Goal: Task Accomplishment & Management: Complete application form

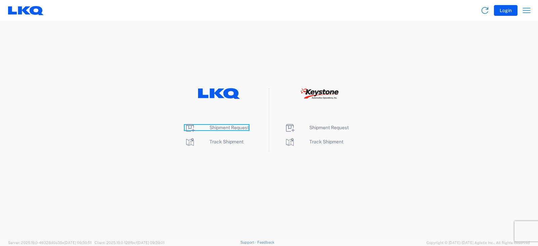
click at [228, 127] on span "Shipment Request" at bounding box center [229, 127] width 39 height 5
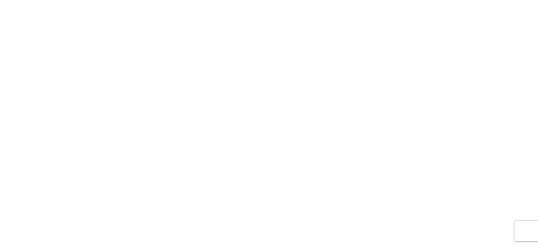
select select "FULL"
select select "LBS"
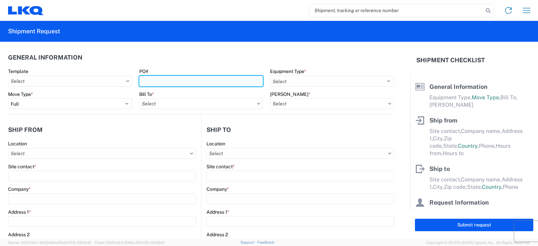
click at [155, 80] on input "PO#" at bounding box center [201, 81] width 124 height 11
type input "BETH FT 9/19"
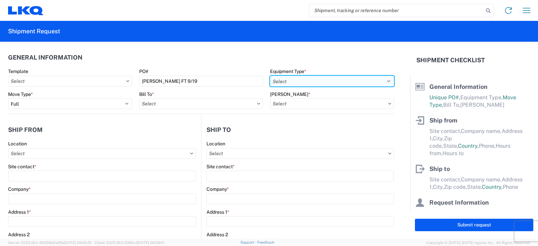
drag, startPoint x: 284, startPoint y: 82, endPoint x: 285, endPoint y: 76, distance: 6.5
click at [285, 81] on select "Select 53’ Dry Van Flatbed Dropdeck (van) Lowboy (flatbed) Rail" at bounding box center [332, 81] width 124 height 11
select select "STDV"
click at [270, 76] on select "Select 53’ Dry Van Flatbed Dropdeck (van) Lowboy (flatbed) Rail" at bounding box center [332, 81] width 124 height 11
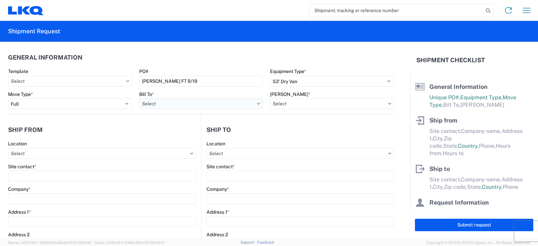
click at [161, 104] on input "text" at bounding box center [201, 103] width 124 height 11
type input "3238"
drag, startPoint x: 173, startPoint y: 135, endPoint x: 232, endPoint y: 128, distance: 58.9
click at [176, 135] on div "3238 - Huntington IDC" at bounding box center [198, 133] width 118 height 11
type input "3238 - Huntington IDC"
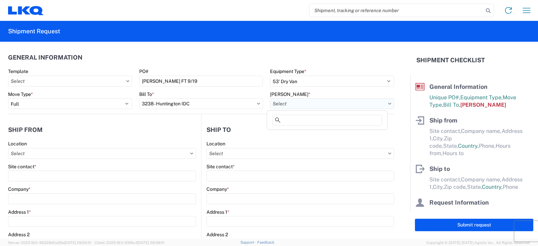
click at [288, 106] on input "text" at bounding box center [332, 103] width 124 height 11
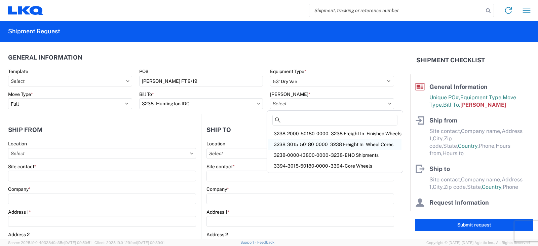
click at [290, 143] on div "3238-3015-50180-0000 - 3238 Freight In - Wheel Cores" at bounding box center [334, 144] width 133 height 11
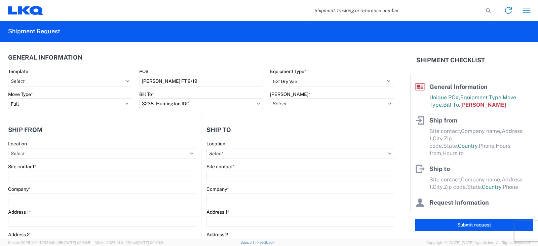
type input "3238-3015-50180-0000 - 3238 Freight In - Wheel Cores"
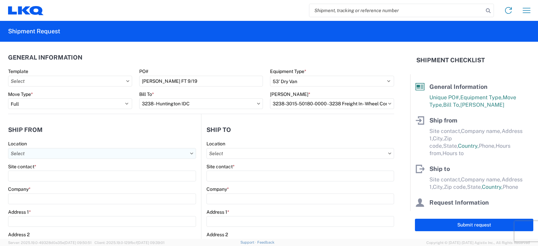
click at [22, 153] on input "text" at bounding box center [102, 153] width 188 height 11
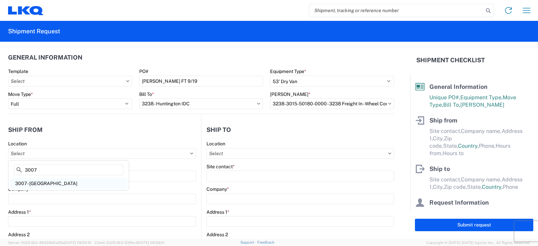
type input "3007"
drag, startPoint x: 37, startPoint y: 185, endPoint x: 34, endPoint y: 176, distance: 9.5
click at [37, 184] on div "3007 - Tampa FL" at bounding box center [69, 183] width 118 height 11
type input "3007 - Tampa FL"
type input "LKQ Corporation"
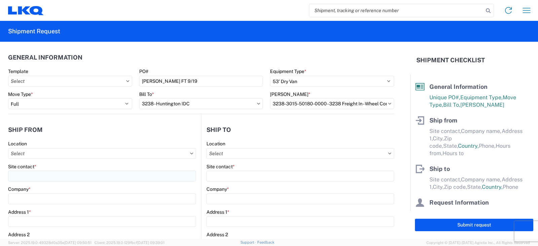
type input "9862 Currie Davis Dr"
type input "Tampa"
type input "33619"
select select "FL"
select select "US"
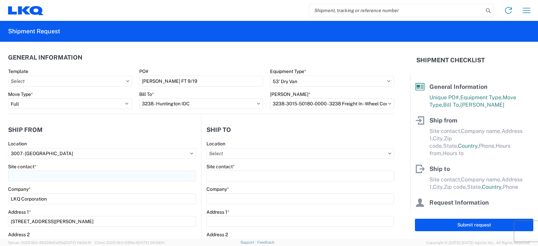
type input "727-385-1287"
type input "08:00"
type input "11:00"
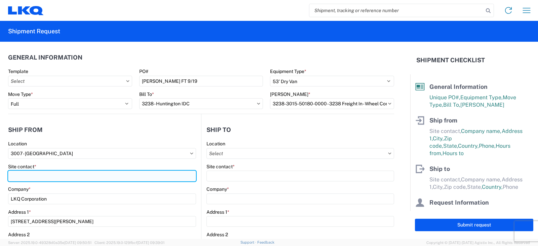
click at [27, 175] on input "Site contact *" at bounding box center [102, 176] width 188 height 11
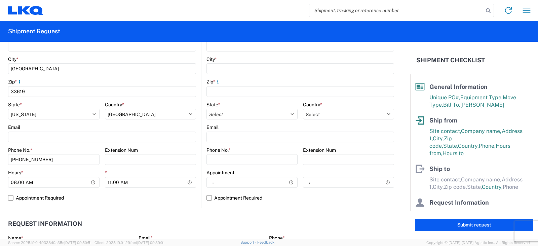
scroll to position [202, 0]
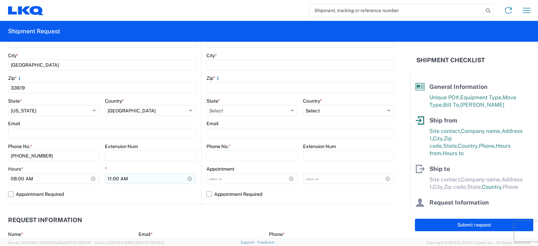
type input "BETH WATSON"
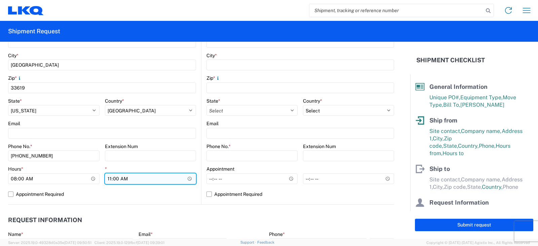
click at [107, 179] on input "11:00" at bounding box center [151, 178] width 92 height 11
type input "12:00"
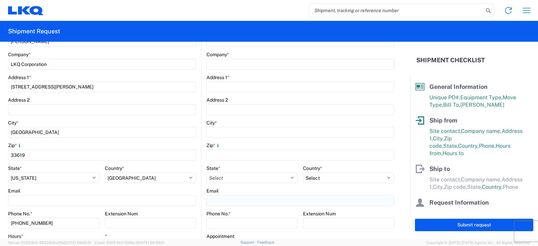
scroll to position [0, 0]
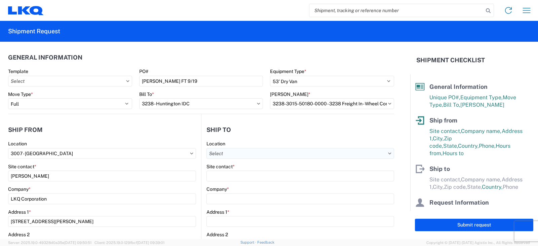
click at [228, 156] on input "text" at bounding box center [301, 153] width 188 height 11
type input "3238"
click at [235, 186] on div "3238 - Huntington IDC" at bounding box center [265, 183] width 118 height 11
type input "3238 - Huntington IDC"
type input "LKQ Corporation"
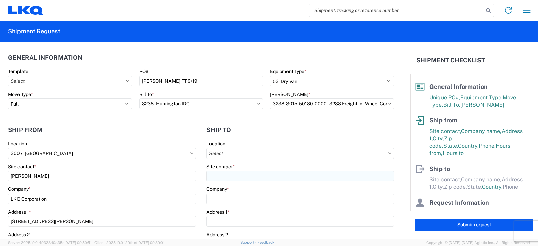
type input "[STREET_ADDRESS]"
type input "Huntington"
type input "46750"
select select "US"
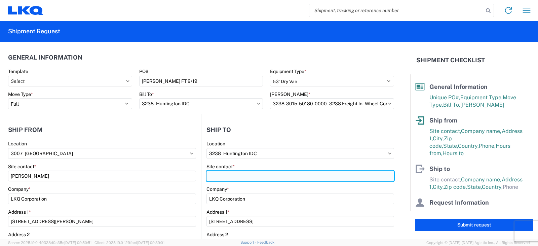
click at [224, 173] on input "Site contact *" at bounding box center [301, 176] width 188 height 11
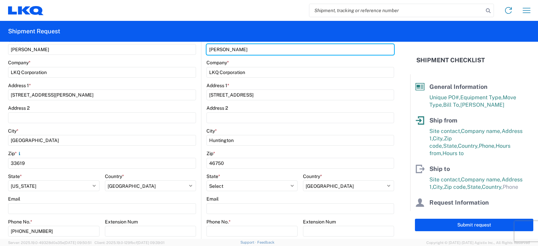
scroll to position [235, 0]
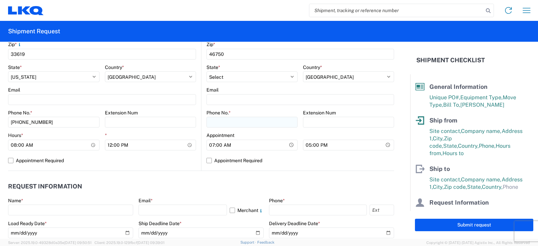
type input "[PERSON_NAME]"
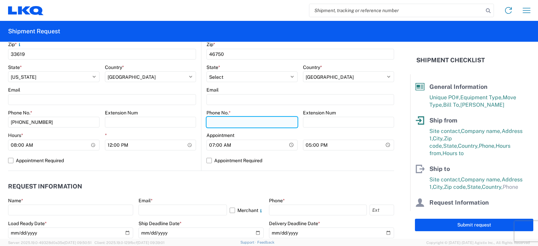
click at [222, 121] on input "Phone No. *" at bounding box center [252, 122] width 91 height 11
type input "[PHONE_NUMBER]"
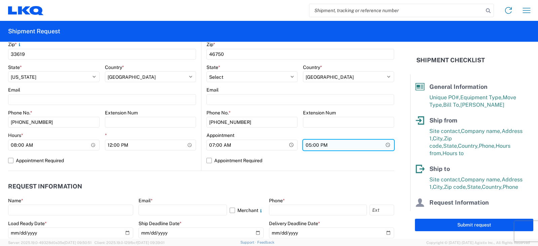
click at [306, 146] on input "17:00" at bounding box center [348, 145] width 91 height 11
type input "15:00"
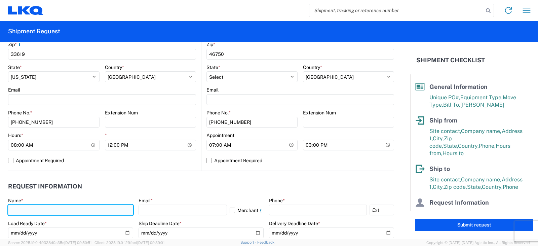
click at [21, 208] on input "text" at bounding box center [70, 210] width 125 height 11
type input "S"
type input "[PERSON_NAME]"
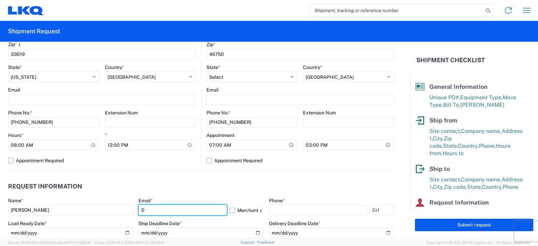
type input "drsnead@lkqcorp.com, bwatson@lkqcorp.com"
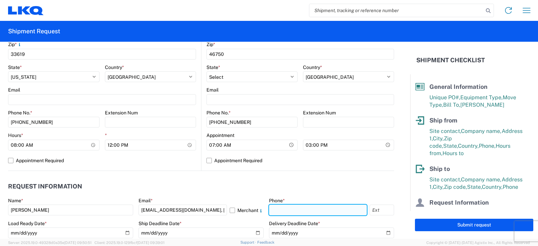
click at [282, 206] on input "text" at bounding box center [318, 210] width 98 height 11
type input "[PHONE_NUMBER]"
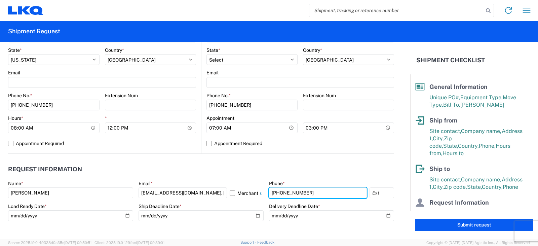
scroll to position [269, 0]
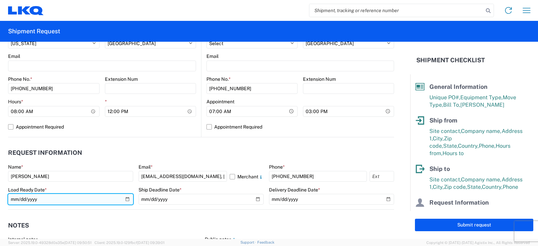
click at [126, 199] on input "date" at bounding box center [70, 199] width 125 height 11
type input "[DATE]"
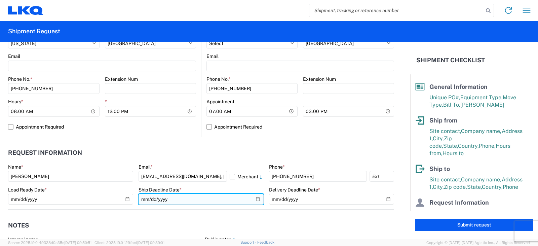
click at [255, 200] on input "date" at bounding box center [201, 199] width 125 height 11
type input "[DATE]"
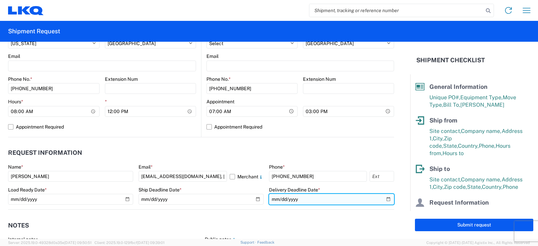
click at [384, 199] on input "date" at bounding box center [331, 199] width 125 height 11
type input "[DATE]"
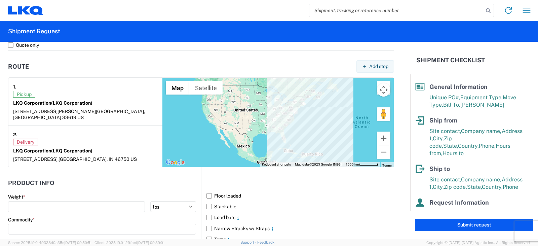
scroll to position [505, 0]
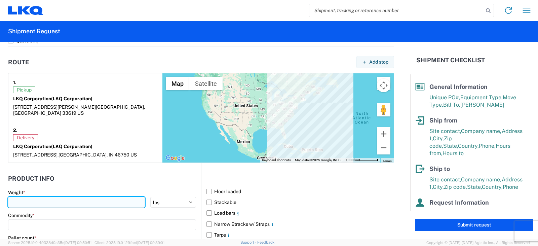
click at [16, 197] on input "number" at bounding box center [76, 202] width 137 height 11
type input "25000"
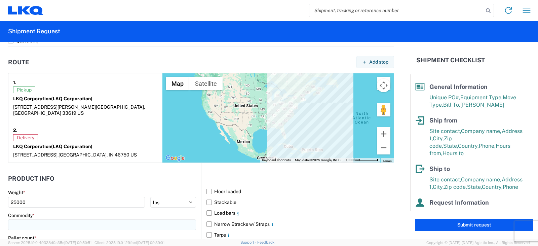
click at [23, 219] on input at bounding box center [102, 224] width 188 height 11
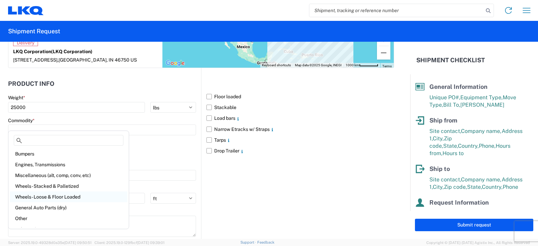
scroll to position [606, 0]
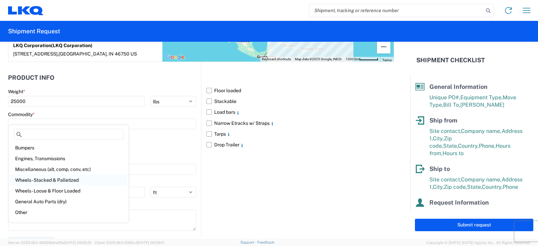
click at [44, 179] on div "Wheels - Stacked & Palletized" at bounding box center [69, 180] width 118 height 11
type input "Wheels - Stacked & Palletized"
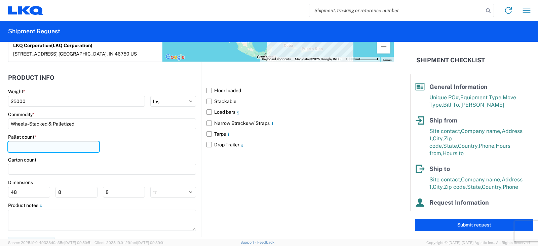
click at [13, 141] on input "number" at bounding box center [53, 146] width 91 height 11
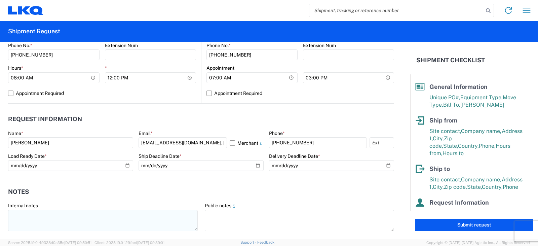
scroll to position [370, 0]
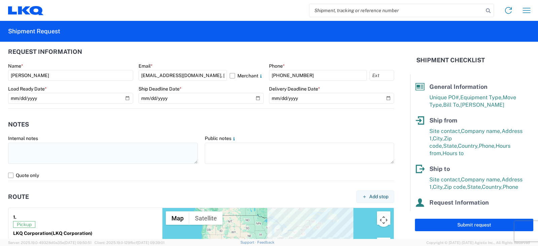
type input "24"
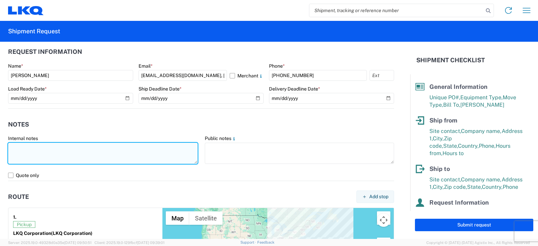
click at [18, 146] on textarea at bounding box center [103, 153] width 190 height 21
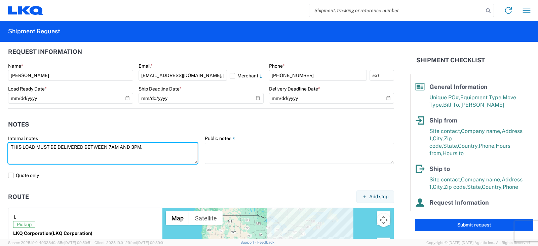
drag, startPoint x: 148, startPoint y: 146, endPoint x: 0, endPoint y: 173, distance: 150.4
click at [0, 173] on form "General Information Template PO# BETH FT 9/19 Equipment Type * Select 53’ Dry V…" at bounding box center [205, 140] width 410 height 197
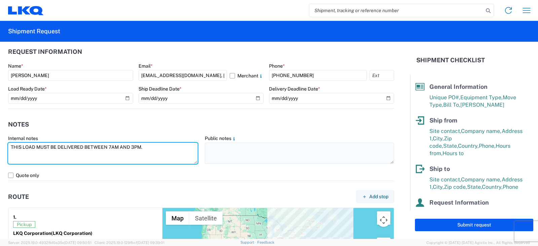
type textarea "THIS LOAD MUST BE DELIVERED BETWEEN 7AM AND 3PM."
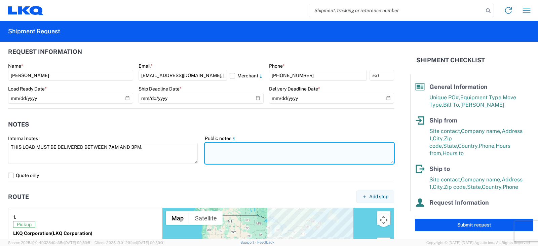
click at [208, 146] on textarea at bounding box center [300, 153] width 190 height 21
paste textarea "THIS LOAD MUST BE DELIVERED BETWEEN 7AM AND 3PM."
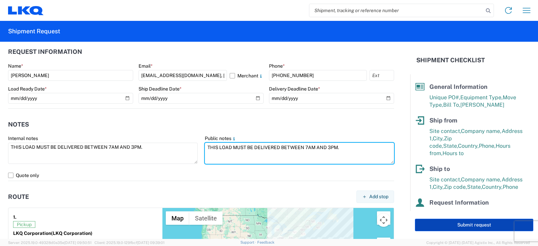
type textarea "THIS LOAD MUST BE DELIVERED BETWEEN 7AM AND 3PM."
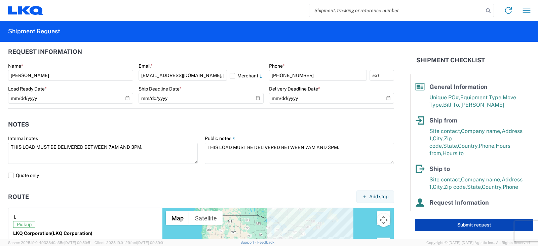
click at [475, 222] on button "Submit request" at bounding box center [474, 225] width 118 height 12
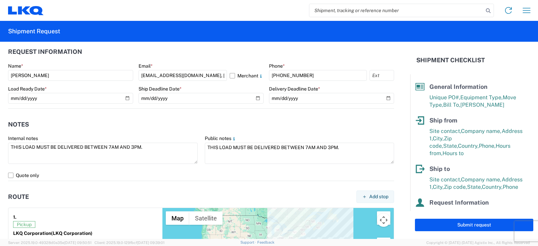
select select "FL"
select select "US"
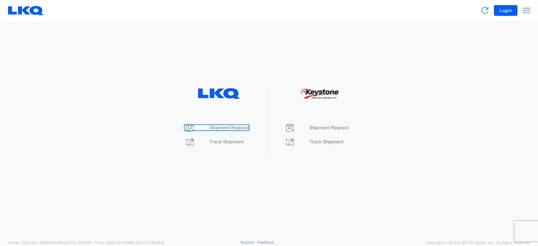
click at [229, 126] on span "Shipment Request" at bounding box center [229, 127] width 39 height 5
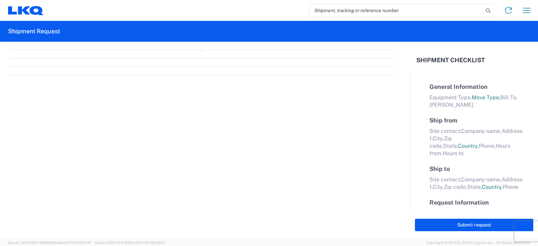
select select "FULL"
select select "LBS"
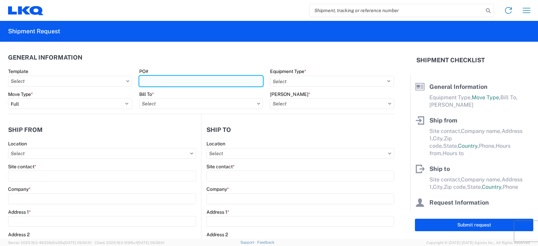
click at [173, 78] on input "PO#" at bounding box center [201, 81] width 124 height 11
type input "CAM MONTGOMERY FTL TO 064 9/22"
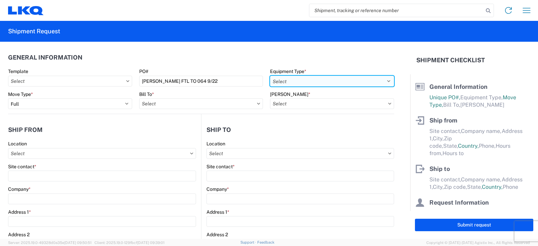
click at [300, 81] on select "Select 53’ Dry Van Flatbed Dropdeck (van) Lowboy (flatbed) Rail" at bounding box center [332, 81] width 124 height 11
select select "STDV"
click at [270, 76] on select "Select 53’ Dry Van Flatbed Dropdeck (van) Lowboy (flatbed) Rail" at bounding box center [332, 81] width 124 height 11
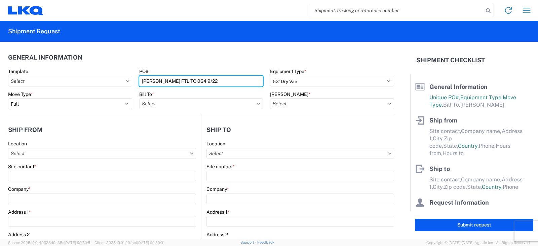
drag, startPoint x: 202, startPoint y: 80, endPoint x: 199, endPoint y: 98, distance: 17.7
click at [202, 80] on input "CAM MONTGOMERY FTL TO 064 9/22" at bounding box center [201, 81] width 124 height 11
type input "CAM MONTGOMERY FTL TRANSFERS TO 064 9/22"
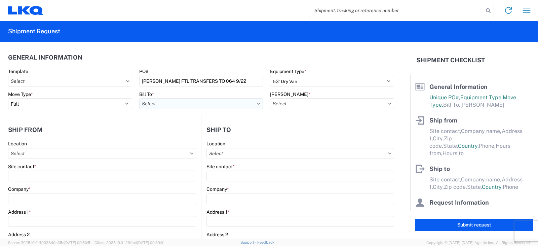
click at [187, 104] on input "text" at bounding box center [201, 103] width 124 height 11
type input "3064"
click at [173, 134] on div "3064 - Atlanta GA (064)" at bounding box center [198, 133] width 118 height 11
type input "3064 - Atlanta GA (064)"
click at [299, 105] on input "text" at bounding box center [332, 103] width 124 height 11
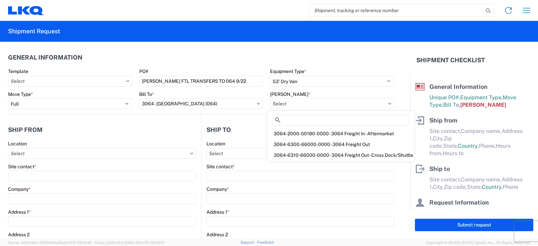
click at [303, 132] on div "3064-2000-50180-0000 - 3064 Freight In - Aftermarket" at bounding box center [340, 133] width 145 height 11
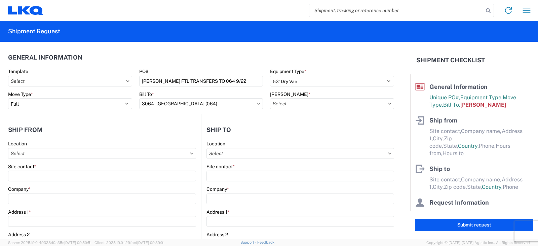
type input "3064-2000-50180-0000 - 3064 Freight In - Aftermarket"
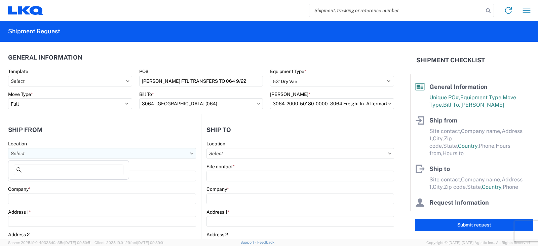
click at [22, 155] on input "text" at bounding box center [102, 153] width 188 height 11
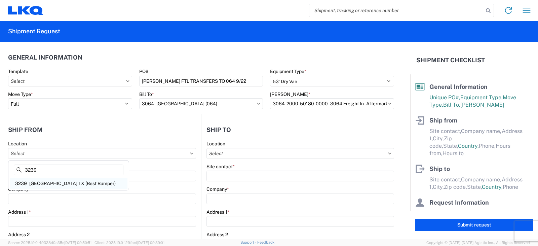
type input "3239"
click at [46, 184] on div "3239 - Hutchins TX (Best Bumper)" at bounding box center [69, 183] width 118 height 11
type input "3239 - Hutchins TX (Best Bumper)"
type input "LKQ Corporation"
type input "415 North Interstate 45 Service Road"
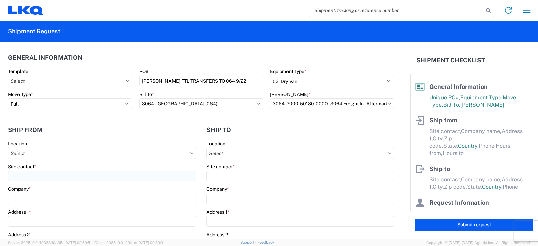
type input "Hutchins"
type input "75141"
select select "[GEOGRAPHIC_DATA]"
select select "US"
type input "07:00"
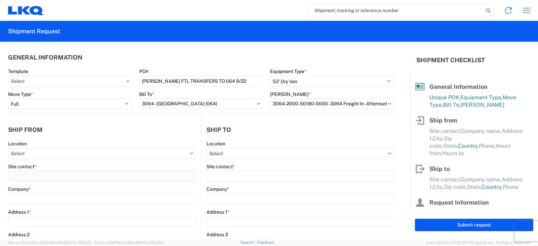
type input "16:00"
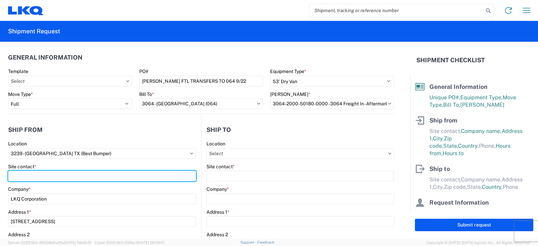
click at [26, 179] on input "Site contact *" at bounding box center [102, 176] width 188 height 11
click at [17, 173] on input "CQAM MONTGOMERY" at bounding box center [102, 176] width 188 height 11
type input "CAM MONTGOMERY"
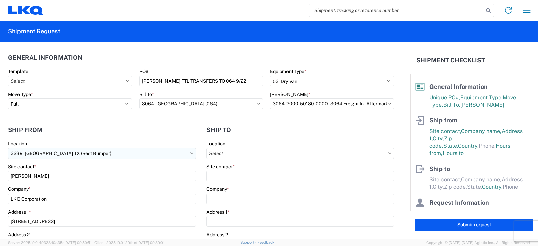
click at [93, 151] on input "3239 - Hutchins TX (Best Bumper)" at bounding box center [102, 153] width 188 height 11
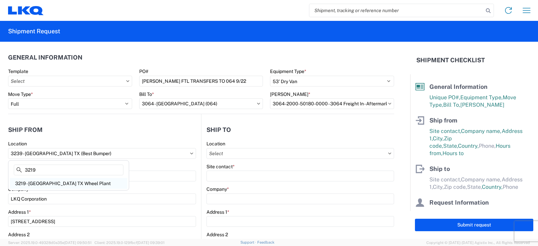
type input "3219"
click at [52, 184] on div "3219 - Dallas TX Wheel Plant" at bounding box center [69, 183] width 118 height 11
type input "3219 - Dallas TX Wheel Plant"
type input "616-835-1539"
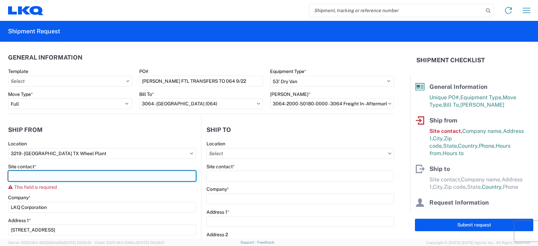
click at [9, 176] on input "Site contact *" at bounding box center [102, 176] width 188 height 11
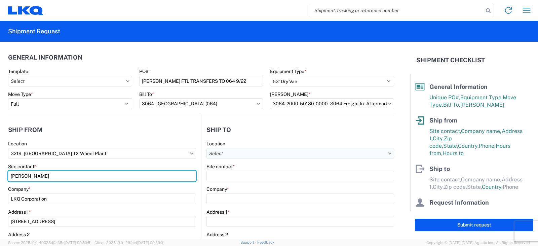
type input "CAM MONTGOMERY"
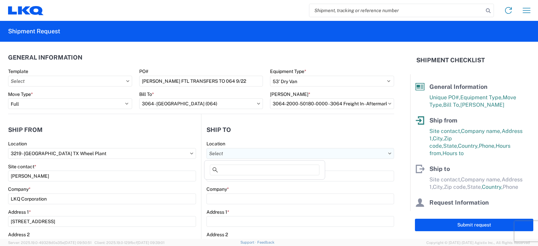
click at [220, 153] on input "text" at bounding box center [301, 153] width 188 height 11
type input "3064"
click at [234, 183] on div "3064 - Atlanta GA (064)" at bounding box center [265, 183] width 118 height 11
type input "3064 - Atlanta GA (064)"
type input "LKQ Corporation"
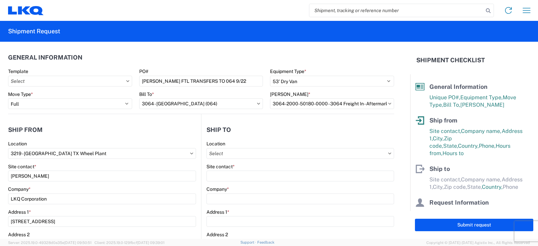
type input "1700 Westgate Pkwy SW"
type input "Atlanta"
type input "30336"
select select "GA"
select select "US"
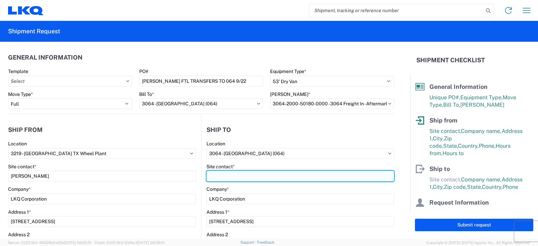
click at [215, 177] on input "Site contact *" at bounding box center [301, 176] width 188 height 11
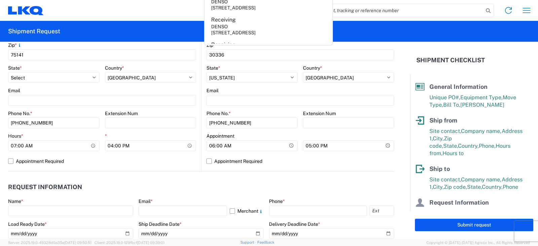
scroll to position [235, 0]
type input "RECEIVING"
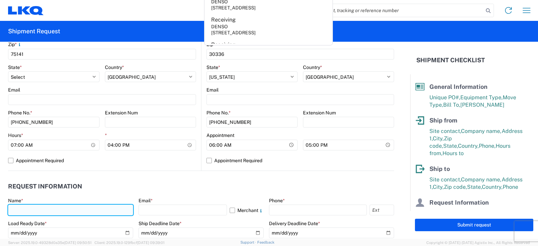
click at [13, 209] on input "text" at bounding box center [70, 210] width 125 height 11
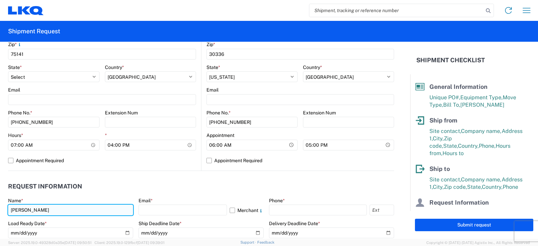
type input "[PERSON_NAME]"
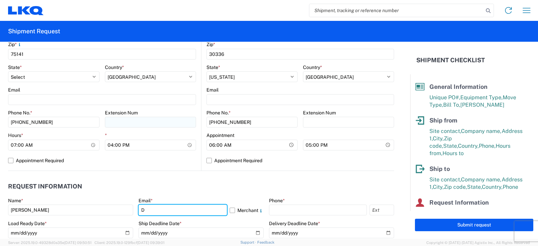
type input "[EMAIL_ADDRESS][DOMAIN_NAME]"
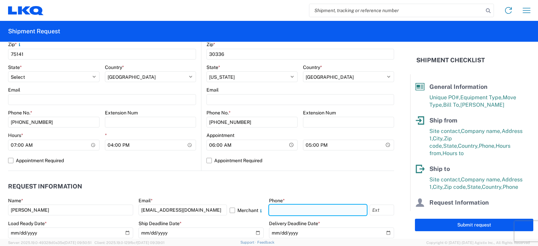
click at [282, 209] on input "text" at bounding box center [318, 210] width 98 height 11
type input "[PHONE_NUMBER]"
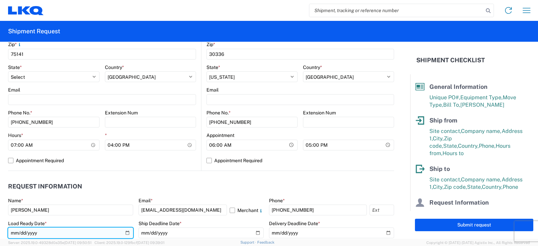
click at [124, 233] on input "date" at bounding box center [70, 232] width 125 height 11
type input "[DATE]"
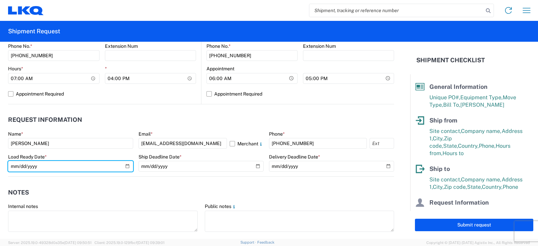
scroll to position [303, 0]
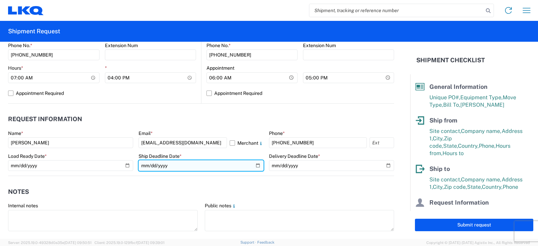
click at [254, 167] on input "date" at bounding box center [201, 165] width 125 height 11
type input "[DATE]"
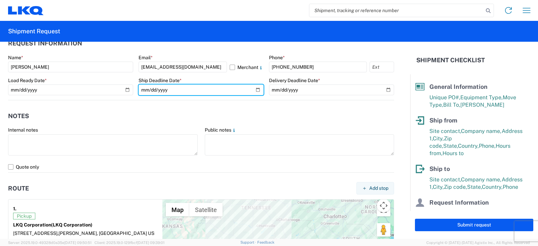
scroll to position [336, 0]
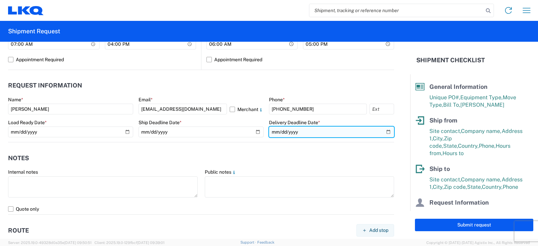
click at [384, 130] on input "date" at bounding box center [331, 131] width 125 height 11
type input "2025-09-24"
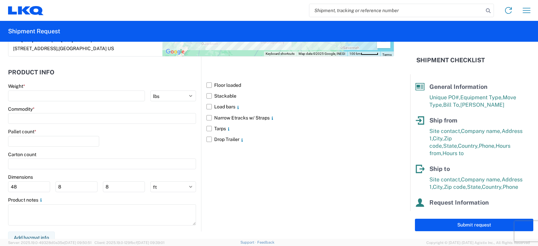
scroll to position [606, 0]
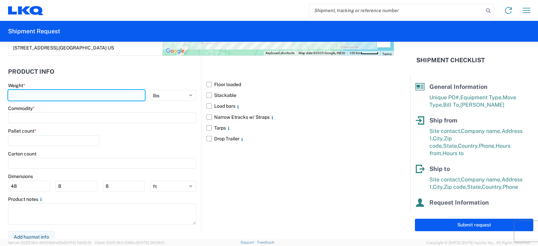
click at [18, 95] on input "number" at bounding box center [76, 95] width 137 height 11
type input "25000"
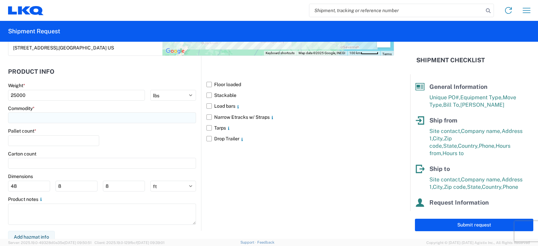
click at [31, 118] on input at bounding box center [102, 117] width 188 height 11
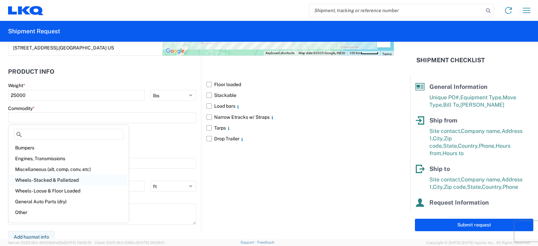
click at [34, 180] on div "Wheels - Stacked & Palletized" at bounding box center [69, 180] width 118 height 11
type input "Wheels - Stacked & Palletized"
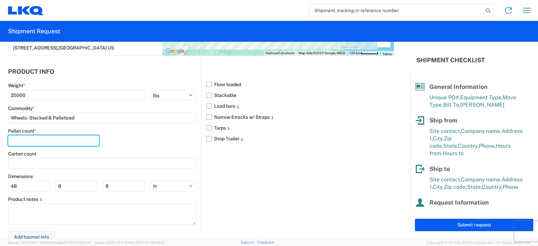
click at [16, 139] on input "number" at bounding box center [53, 140] width 91 height 11
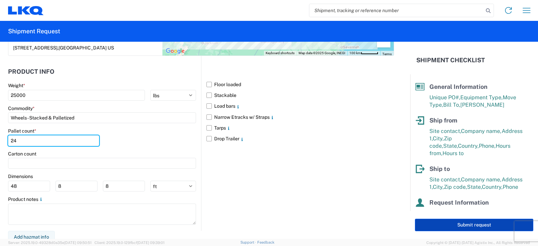
type input "24"
click at [476, 226] on button "Submit request" at bounding box center [474, 225] width 118 height 12
select select "US"
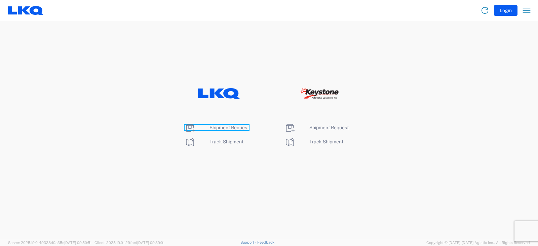
click at [230, 126] on span "Shipment Request" at bounding box center [229, 127] width 39 height 5
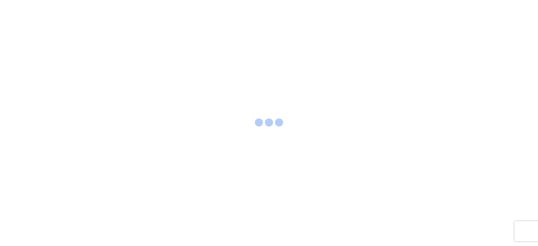
select select "FULL"
select select "LBS"
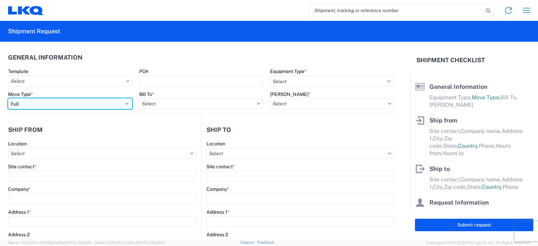
click at [27, 105] on select "Select Full Partial TL" at bounding box center [70, 103] width 124 height 11
select select "PARTIAL_TL"
click at [8, 98] on select "Select Full Partial TL" at bounding box center [70, 103] width 124 height 11
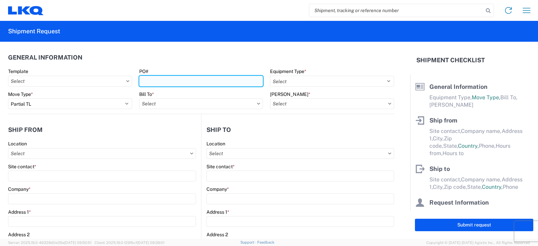
click at [155, 79] on input "PO#" at bounding box center [201, 81] width 124 height 11
type input "TRN#'S TH733396, TH734016, TH734988"
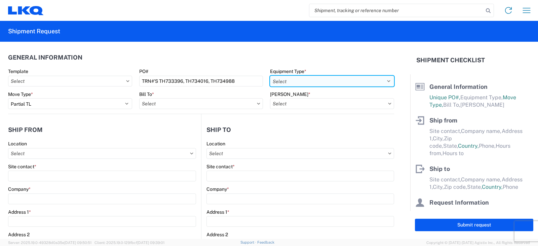
click at [307, 79] on select "Select 53’ Dry Van Flatbed Dropdeck (van) Lowboy (flatbed) Rail" at bounding box center [332, 81] width 124 height 11
select select "STDV"
click at [270, 76] on select "Select 53’ Dry Van Flatbed Dropdeck (van) Lowboy (flatbed) Rail" at bounding box center [332, 81] width 124 height 11
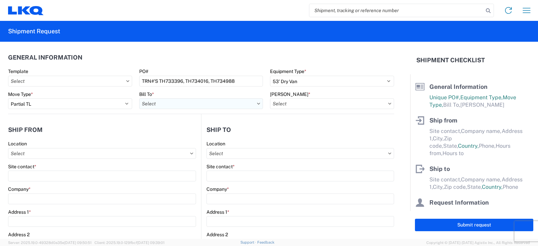
click at [182, 106] on input "text" at bounding box center [201, 103] width 124 height 11
type input "3148"
click at [171, 134] on div "3148 - [GEOGRAPHIC_DATA] (148)" at bounding box center [198, 133] width 118 height 11
type input "3148 - [GEOGRAPHIC_DATA] (148)"
click at [290, 105] on input "text" at bounding box center [332, 103] width 124 height 11
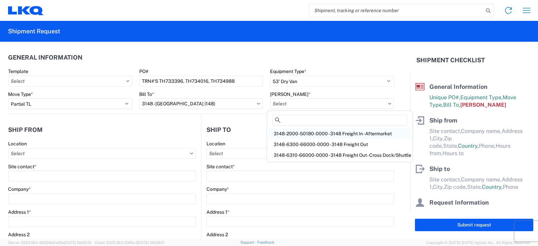
click at [292, 134] on div "3148-2000-50180-0000 - 3148 Freight In - Aftermarket" at bounding box center [339, 133] width 143 height 11
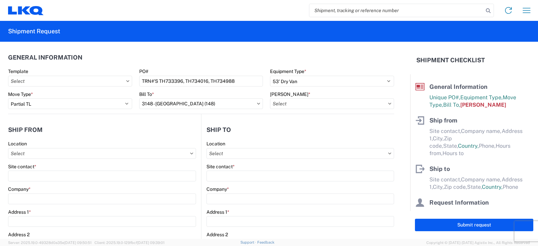
type input "3148-2000-50180-0000 - 3148 Freight In - Aftermarket"
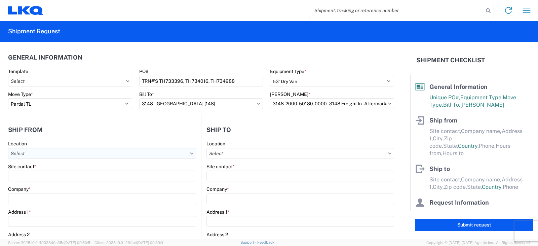
click at [14, 155] on input "text" at bounding box center [102, 153] width 188 height 11
type input "3238"
click at [48, 183] on div "3238 - Huntington IDC" at bounding box center [69, 183] width 118 height 11
type input "3238 - Huntington IDC"
type input "LKQ Corporation"
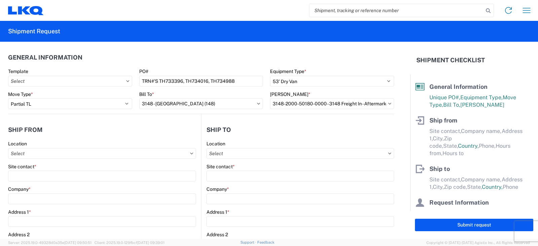
type input "[STREET_ADDRESS]"
type input "Huntington"
type input "46750"
select select "IN"
select select "US"
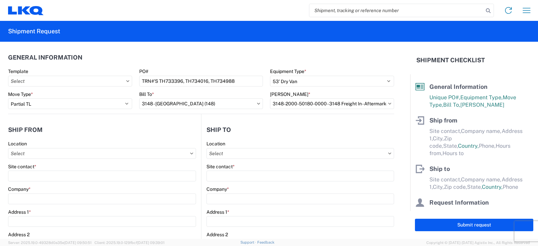
type input "07:00"
type input "17:00"
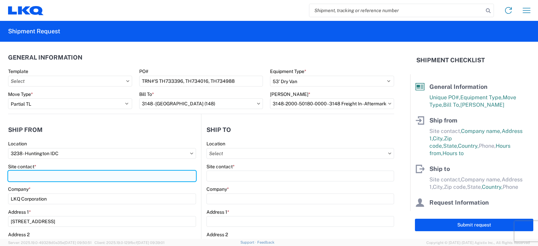
click at [34, 177] on input "Site contact *" at bounding box center [102, 176] width 188 height 11
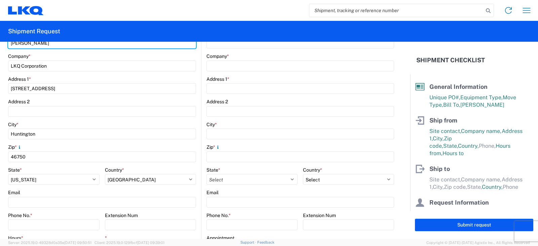
scroll to position [168, 0]
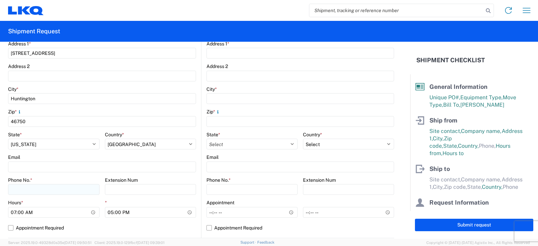
type input "[PERSON_NAME]"
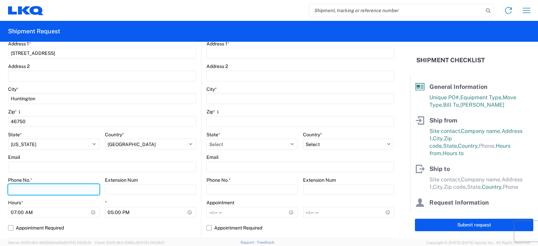
click at [25, 189] on input "Phone No. *" at bounding box center [54, 189] width 92 height 11
type input "[PHONE_NUMBER]"
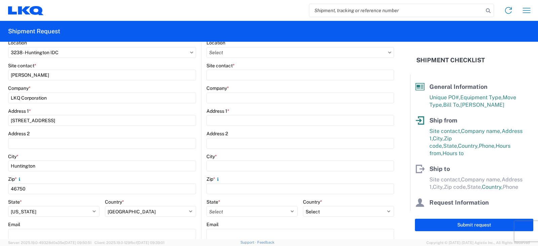
scroll to position [34, 0]
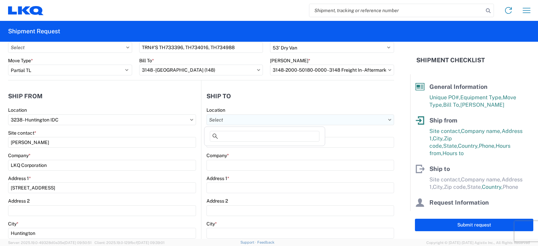
click at [216, 120] on input "text" at bounding box center [301, 119] width 188 height 11
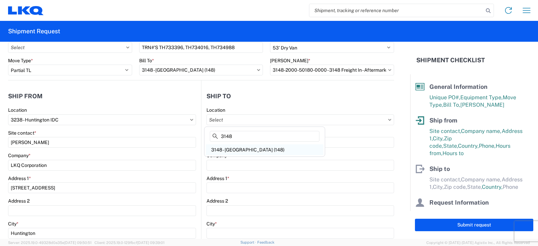
type input "3148"
click at [231, 149] on div "3148 - [GEOGRAPHIC_DATA] (148)" at bounding box center [265, 149] width 118 height 11
type input "3148 - [GEOGRAPHIC_DATA] (148)"
type input "LKQ Corporation"
type input "[STREET_ADDRESS][PERSON_NAME]"
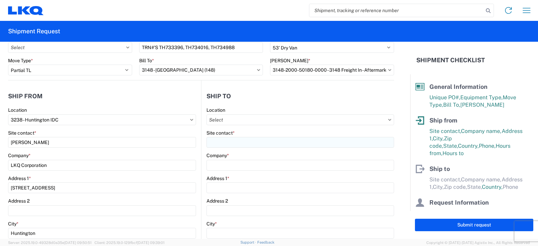
type input "[GEOGRAPHIC_DATA]"
type input "77073"
select select "US"
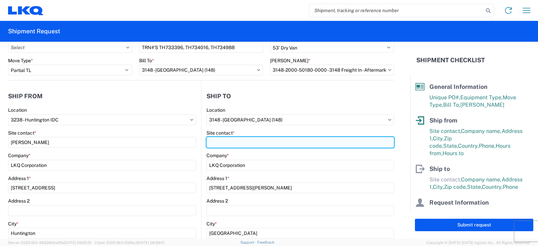
click at [228, 142] on input "Site contact *" at bounding box center [301, 142] width 188 height 11
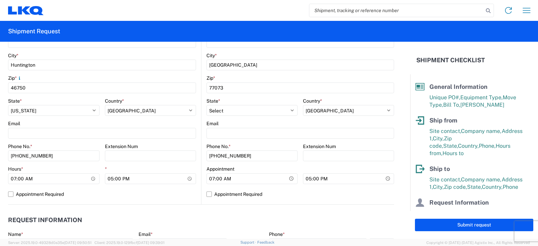
scroll to position [269, 0]
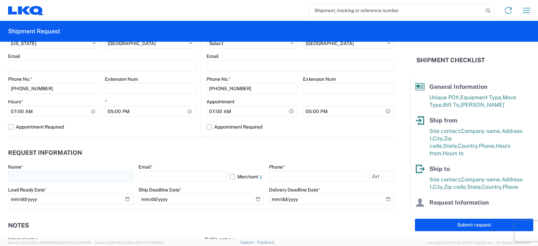
type input "SHIPPING/RECEIVING"
click at [15, 174] on input "text" at bounding box center [70, 176] width 125 height 11
type input "[PERSON_NAME]"
type input "D"
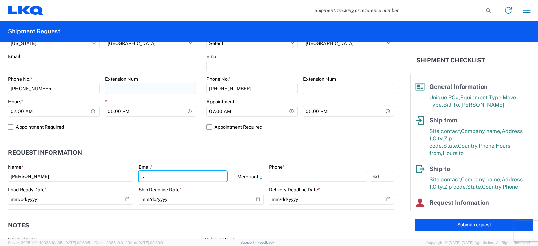
type input "[EMAIL_ADDRESS][DOMAIN_NAME]"
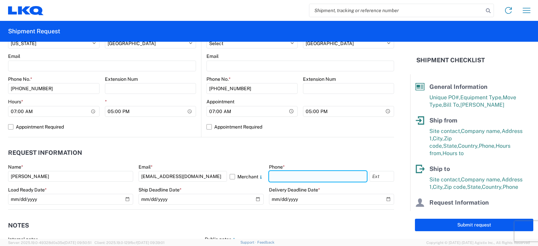
click at [290, 179] on input "text" at bounding box center [318, 176] width 98 height 11
type input "[PHONE_NUMBER]"
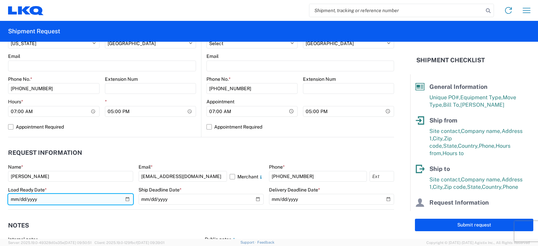
click at [125, 198] on input "date" at bounding box center [70, 199] width 125 height 11
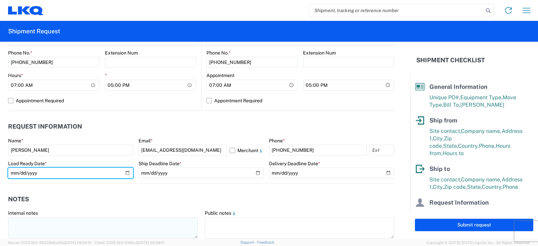
scroll to position [336, 0]
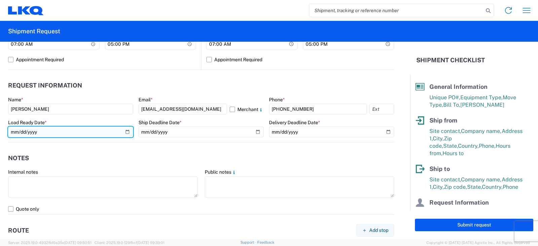
click at [125, 132] on input "date" at bounding box center [70, 131] width 125 height 11
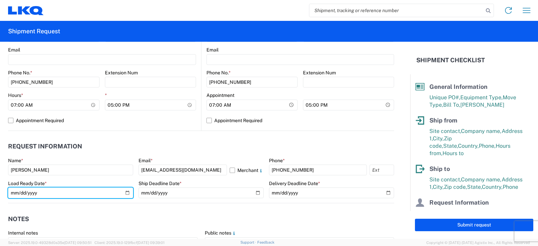
scroll to position [269, 0]
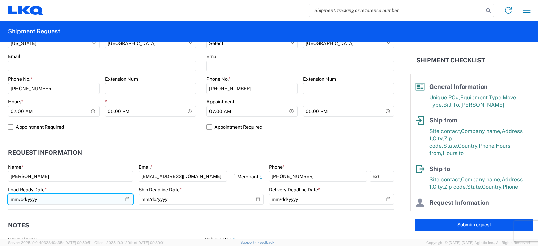
click at [125, 198] on input "date" at bounding box center [70, 199] width 125 height 11
type input "[DATE]"
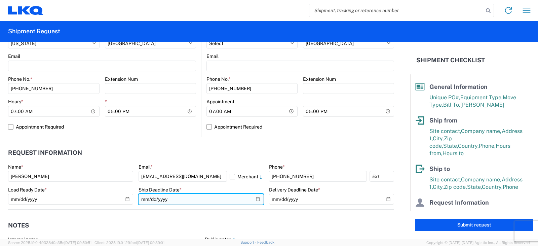
click at [253, 199] on input "date" at bounding box center [201, 199] width 125 height 11
type input "[DATE]"
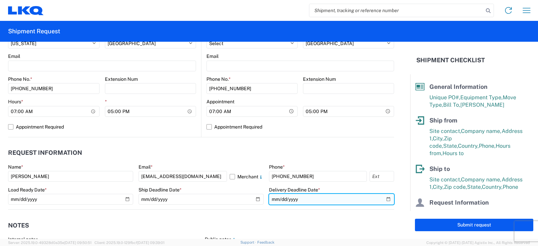
click at [383, 199] on input "date" at bounding box center [331, 199] width 125 height 11
type input "[DATE]"
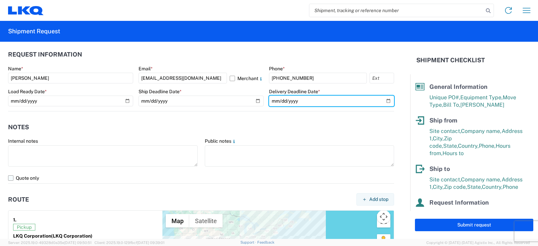
scroll to position [370, 0]
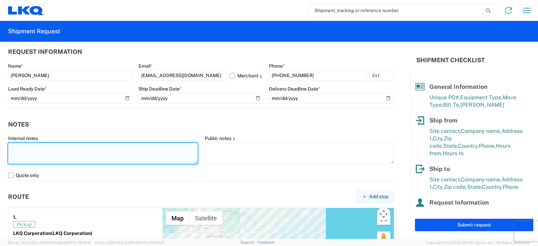
click at [17, 147] on textarea at bounding box center [103, 153] width 190 height 21
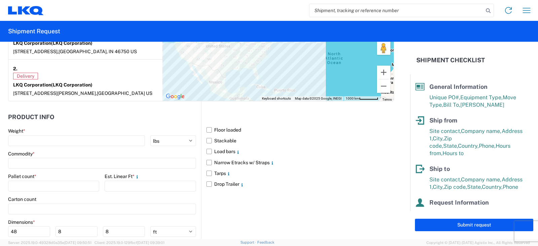
scroll to position [572, 0]
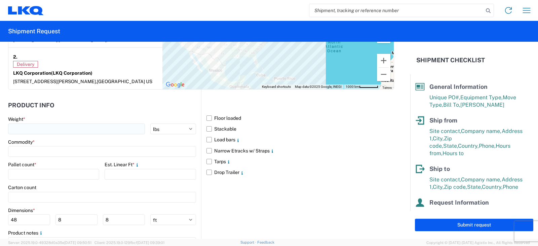
type textarea "THIS IS AN LTL OVER $1400 LOAD"
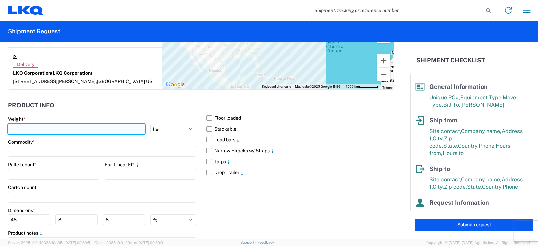
click at [16, 129] on input "number" at bounding box center [76, 128] width 137 height 11
type input "3920"
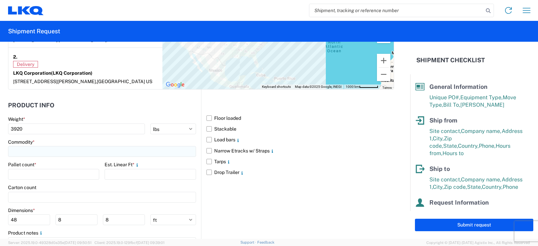
click at [23, 151] on input at bounding box center [102, 151] width 188 height 11
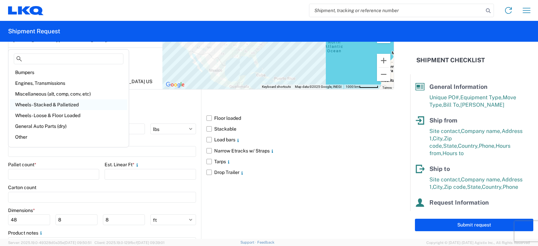
click at [51, 103] on div "Wheels - Stacked & Palletized" at bounding box center [69, 104] width 118 height 11
type input "Wheels - Stacked & Palletized"
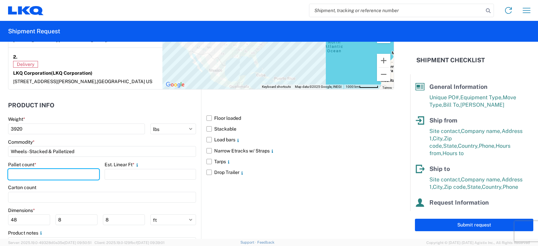
click at [25, 180] on agx-form-control-wrapper-v2 "Pallet count *" at bounding box center [53, 172] width 91 height 23
type input "6"
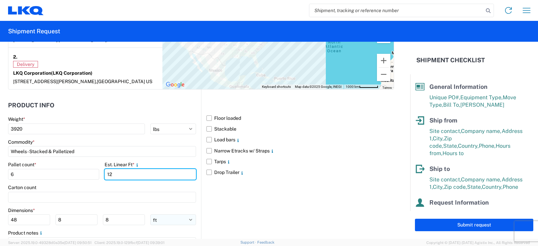
type input "12"
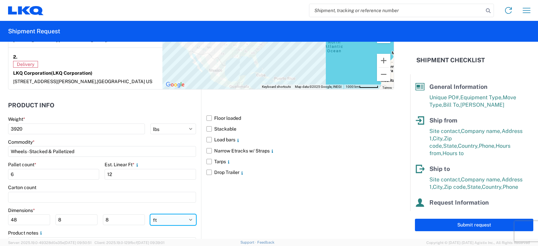
click at [189, 218] on select "ft in cm" at bounding box center [173, 219] width 46 height 11
select select "IN"
click at [150, 214] on select "ft in cm" at bounding box center [173, 219] width 46 height 11
type input "576"
type input "96"
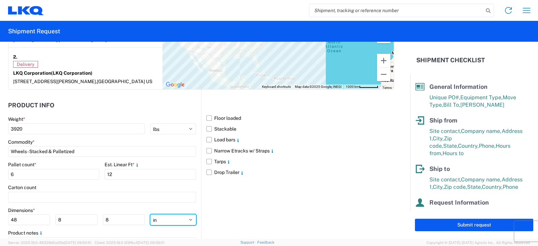
type input "96"
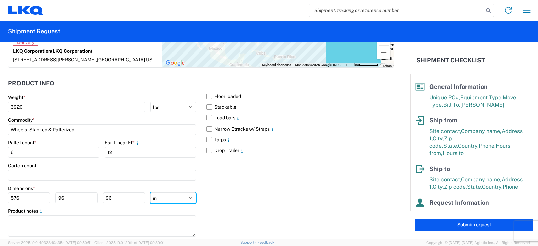
scroll to position [610, 0]
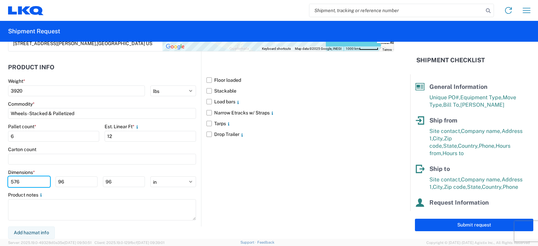
drag, startPoint x: 20, startPoint y: 179, endPoint x: 4, endPoint y: 181, distance: 16.2
click at [4, 181] on form "General Information Template PO# TRN#'S TH733396, TH734016, TH734988 Equipment …" at bounding box center [205, 140] width 410 height 197
type input "48"
type input "42"
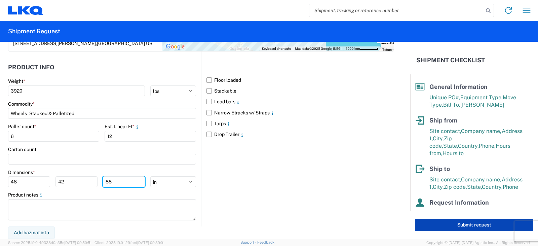
type input "88"
click at [462, 224] on button "Submit request" at bounding box center [474, 225] width 118 height 12
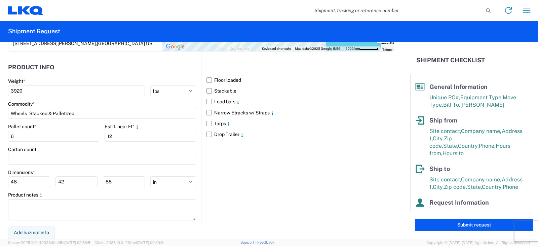
select select "US"
